Goal: Transaction & Acquisition: Book appointment/travel/reservation

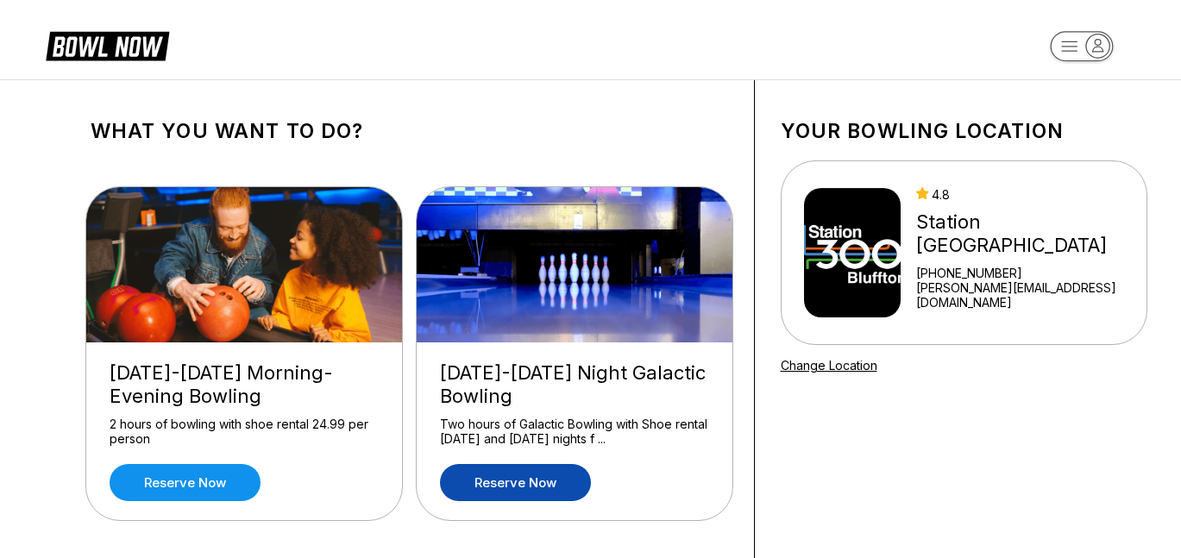
click at [503, 479] on link "Reserve now" at bounding box center [515, 482] width 151 height 37
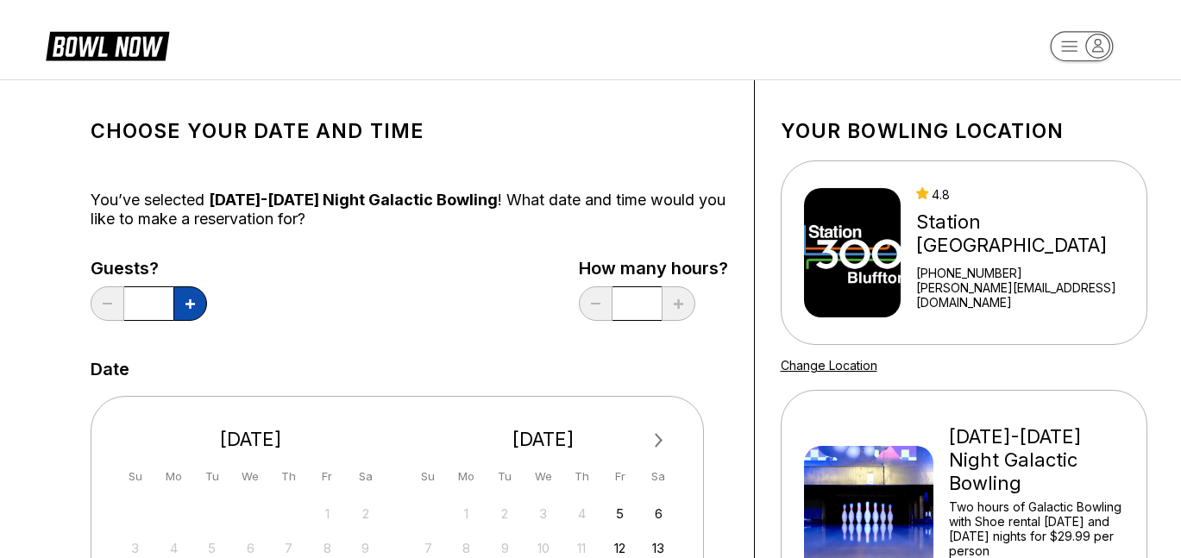
click at [193, 310] on button at bounding box center [190, 303] width 34 height 34
click at [193, 309] on button at bounding box center [190, 303] width 34 height 34
type input "*"
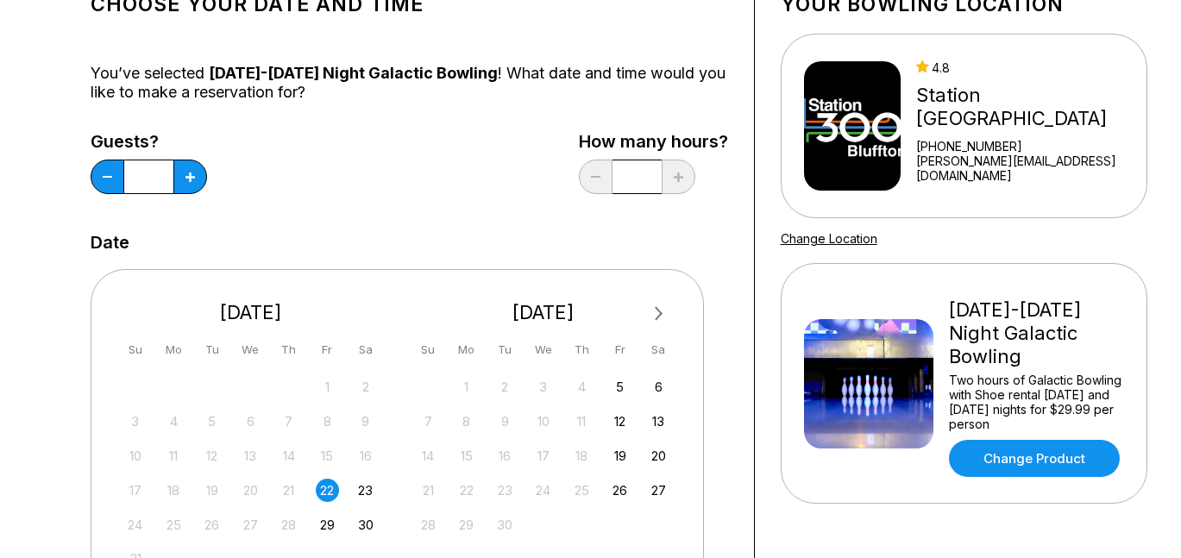
scroll to position [147, 0]
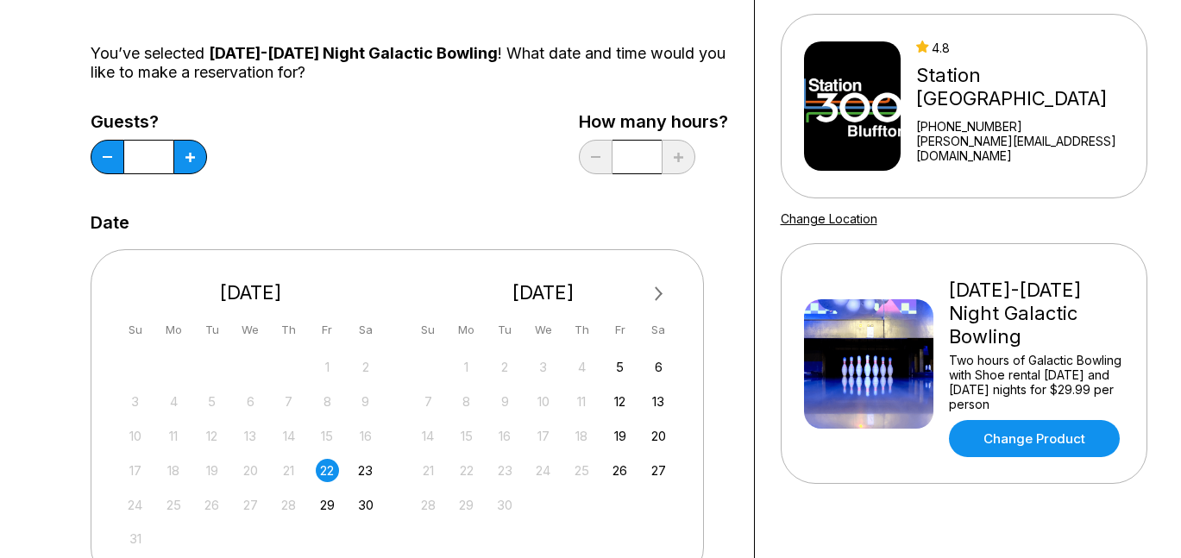
click at [329, 473] on div "22" at bounding box center [327, 470] width 23 height 23
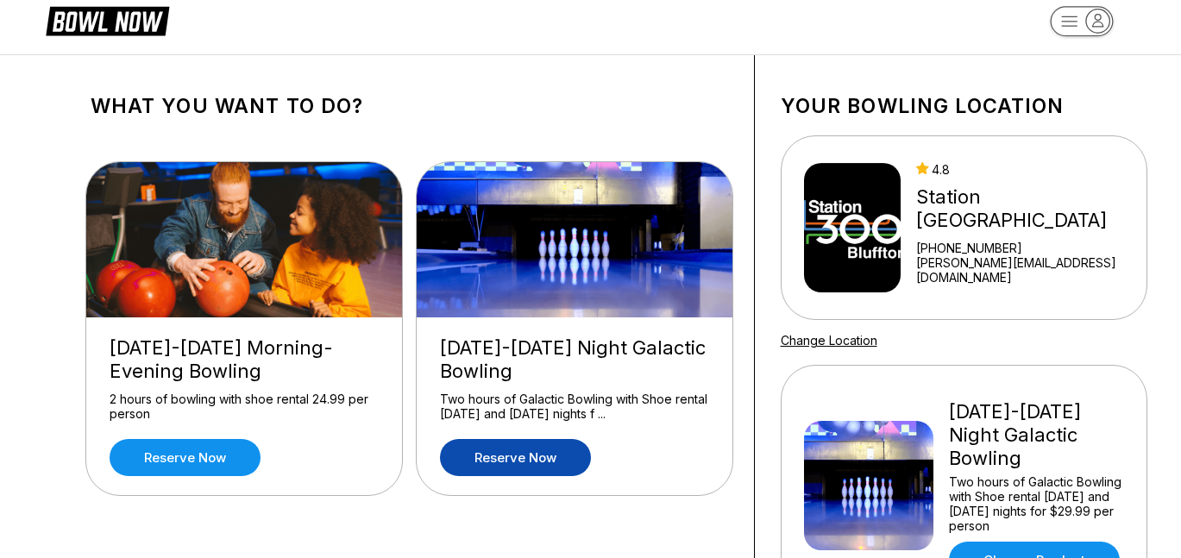
scroll to position [34, 0]
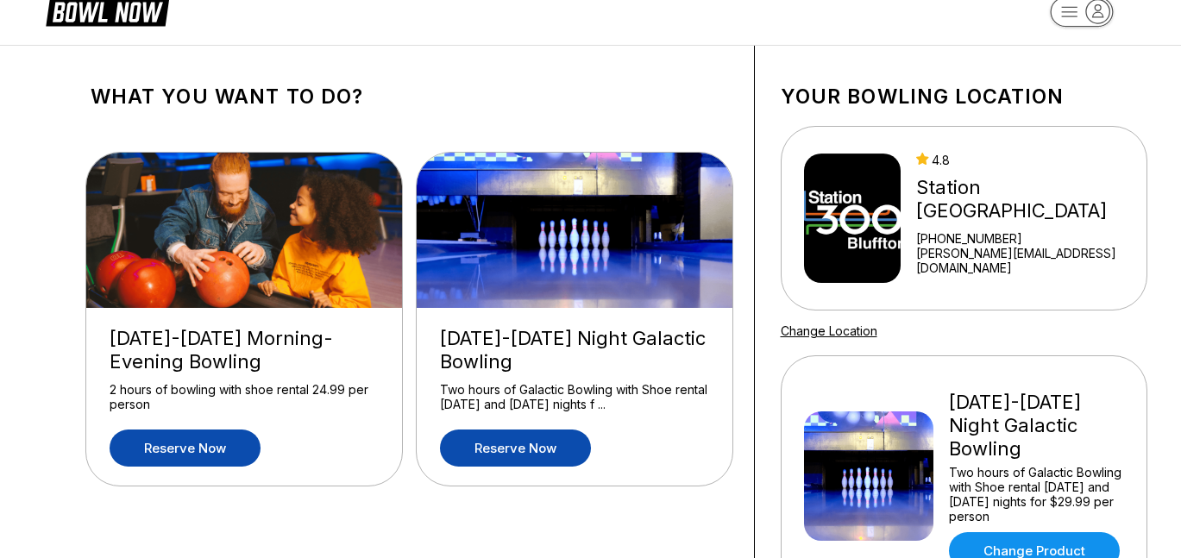
click at [210, 456] on link "Reserve now" at bounding box center [185, 447] width 151 height 37
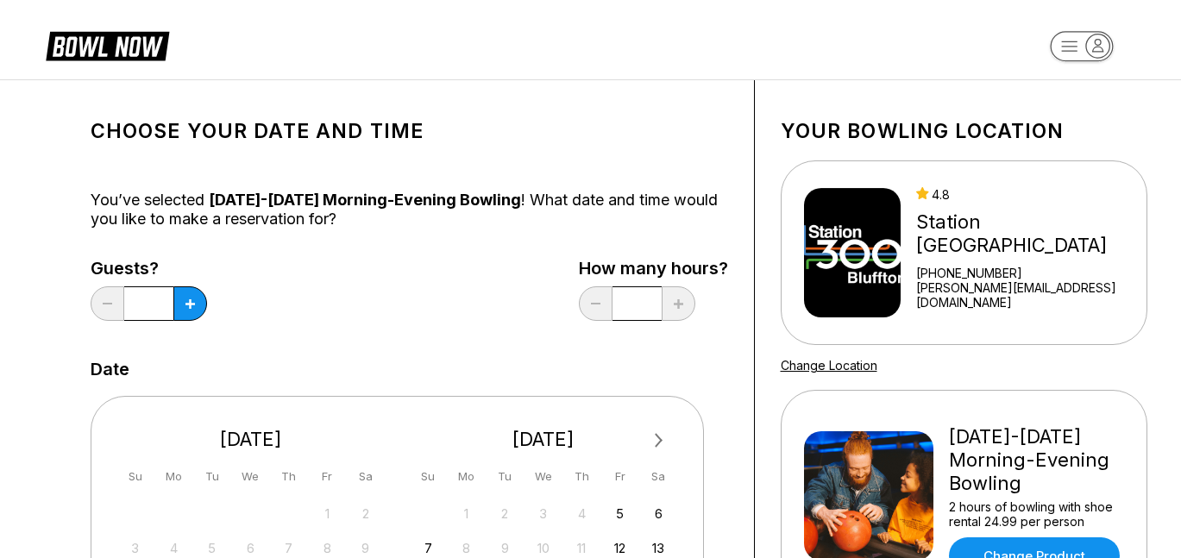
scroll to position [130, 0]
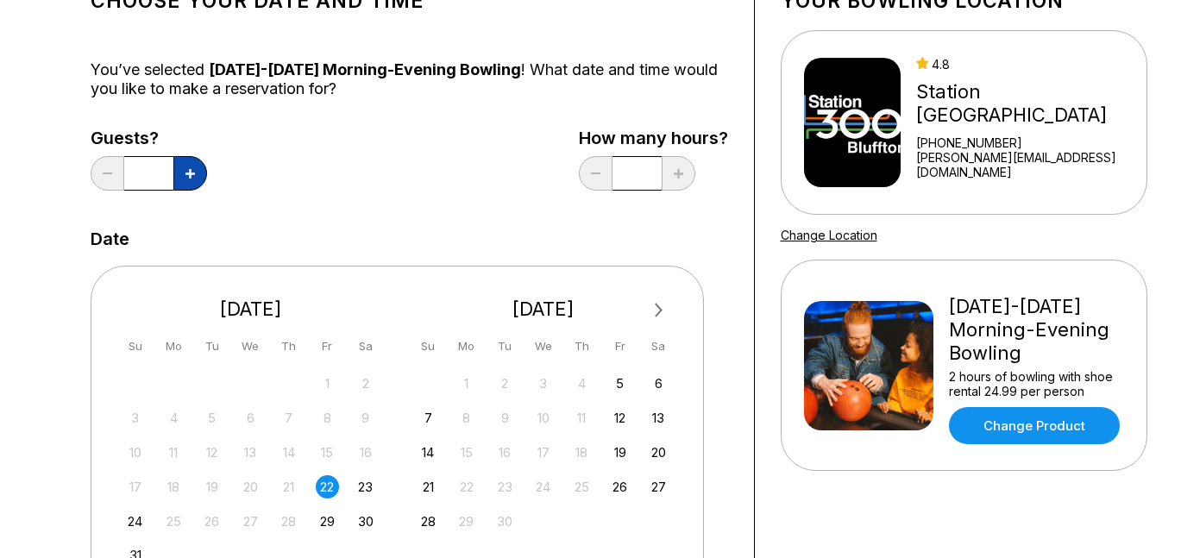
click at [187, 178] on icon at bounding box center [189, 173] width 9 height 9
type input "*"
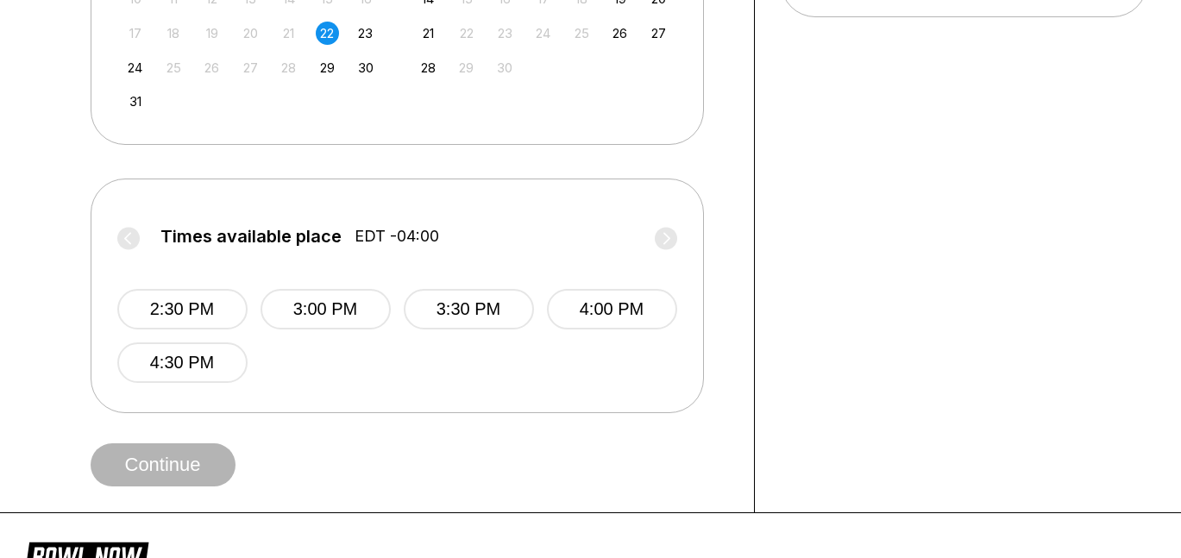
scroll to position [596, 0]
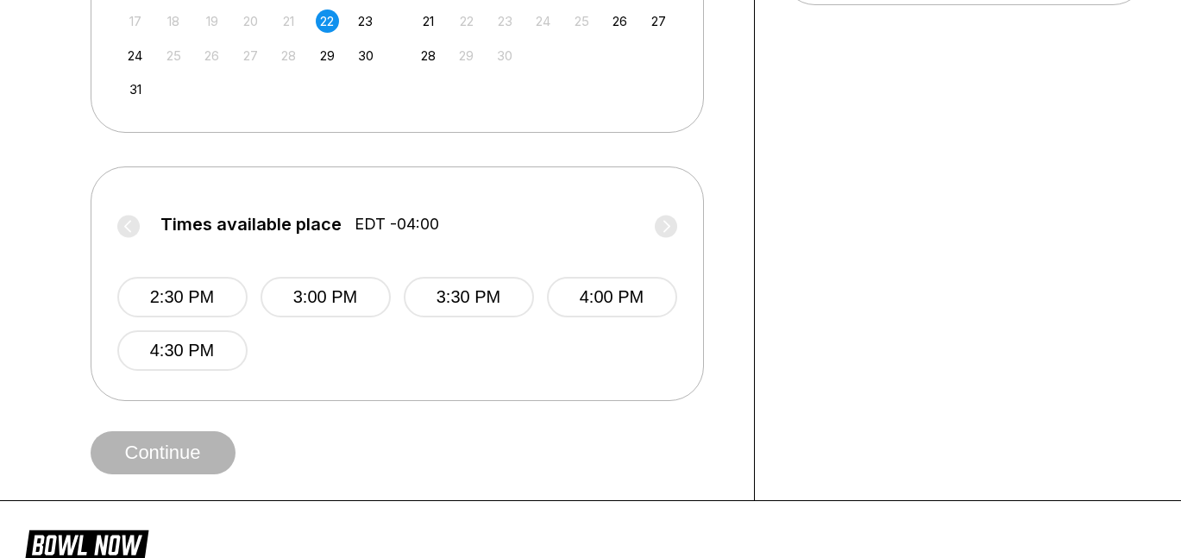
click at [668, 225] on label "Times available place EDT -04:00" at bounding box center [397, 229] width 560 height 28
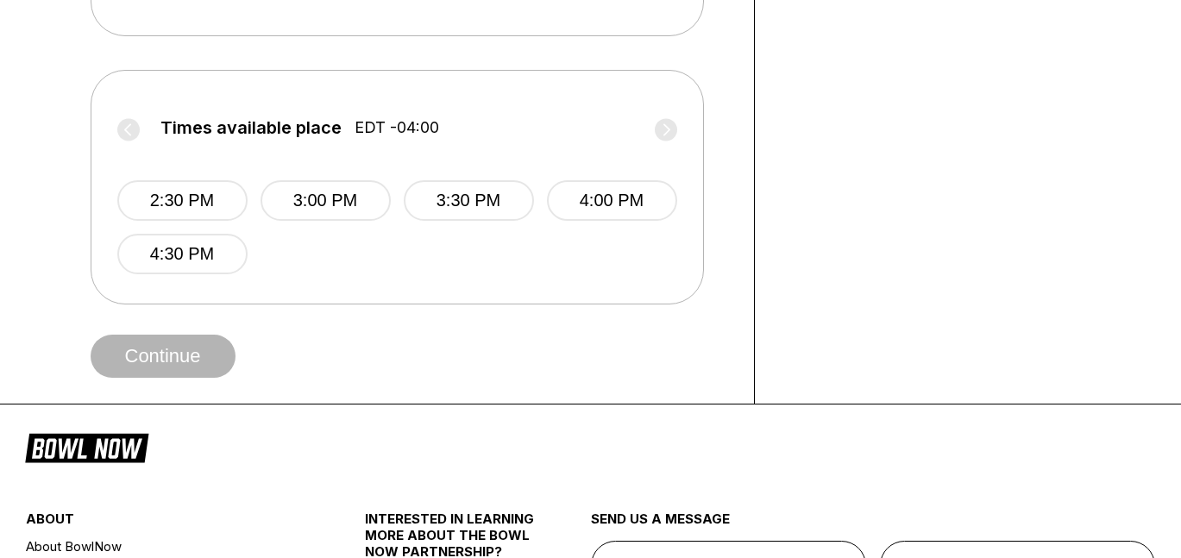
scroll to position [693, 0]
